Goal: Transaction & Acquisition: Book appointment/travel/reservation

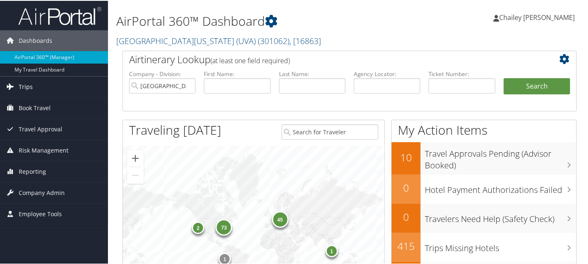
click at [32, 89] on span "Trips" at bounding box center [26, 86] width 14 height 21
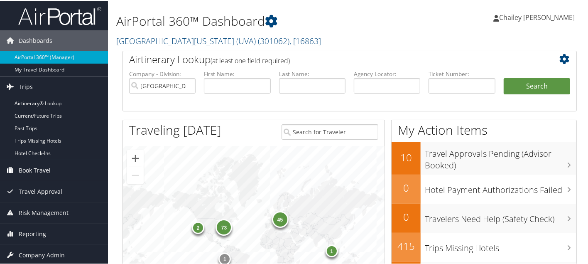
click at [31, 165] on span "Book Travel" at bounding box center [35, 169] width 32 height 21
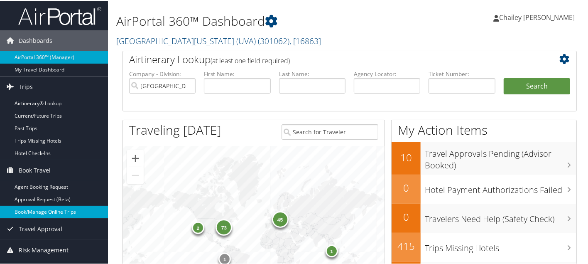
click at [47, 211] on link "Book/Manage Online Trips" at bounding box center [54, 211] width 108 height 12
